Goal: Check status: Check status

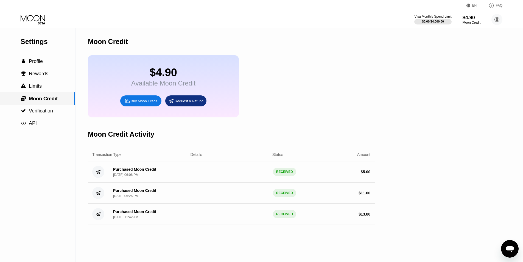
click at [37, 97] on span "Moon Credit" at bounding box center [43, 98] width 29 height 5
click at [37, 98] on span "Moon Credit" at bounding box center [43, 98] width 29 height 5
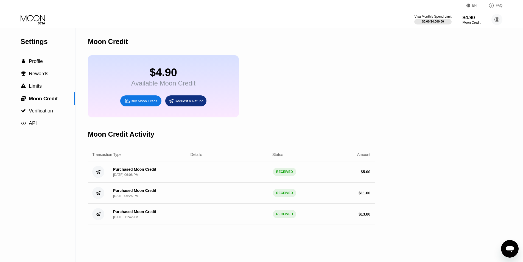
click at [154, 87] on div "Available Moon Credit" at bounding box center [163, 83] width 64 height 8
click at [36, 19] on icon at bounding box center [34, 20] width 26 height 10
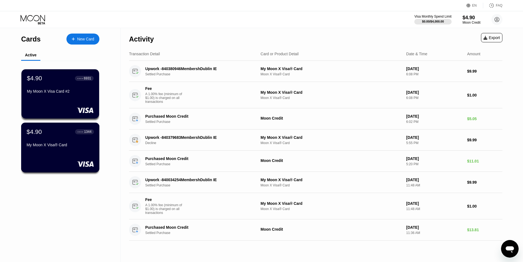
click at [49, 142] on div "$4.90 ● ● ● ● 1344 My Moon X Visa® Card" at bounding box center [60, 138] width 67 height 21
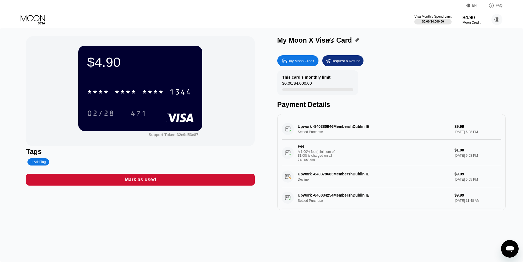
click at [204, 221] on div "$4.90 * * * * * * * * * * * * 1344 02/28 471 Support Token: 32e9d53e87 Tags Add…" at bounding box center [261, 145] width 523 height 234
